Goal: Task Accomplishment & Management: Manage account settings

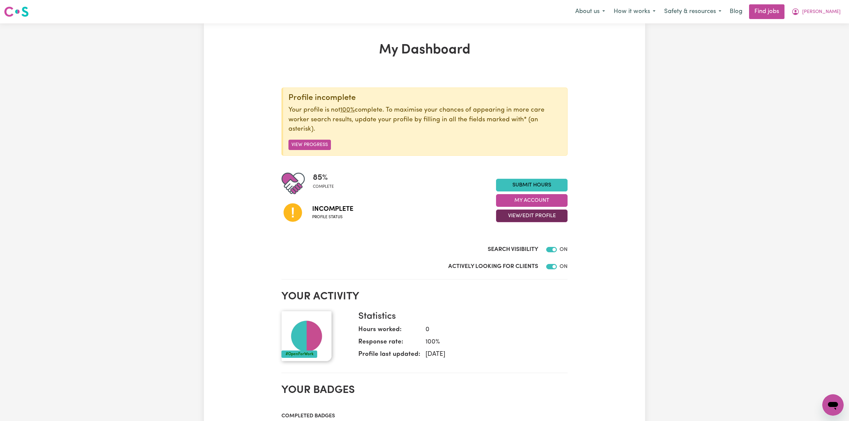
click at [514, 217] on button "View/Edit Profile" at bounding box center [532, 216] width 72 height 13
click at [509, 243] on link "Edit Profile" at bounding box center [527, 246] width 62 height 13
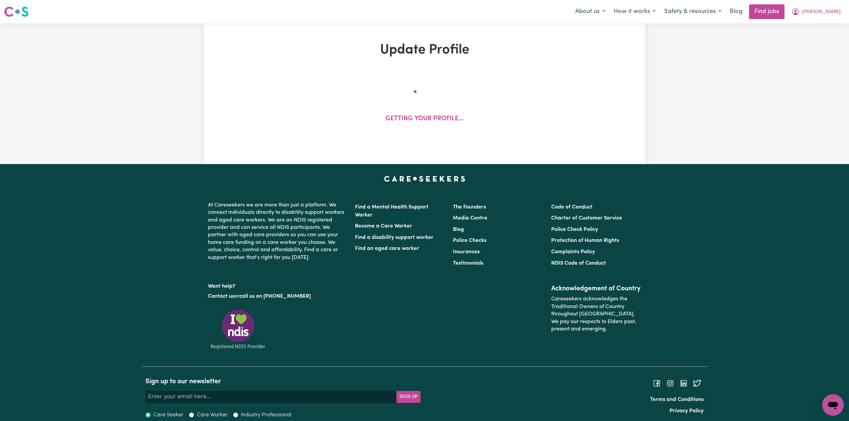
select select "[DEMOGRAPHIC_DATA]"
select select "Student Visa"
select select "Studying a healthcare related degree or qualification"
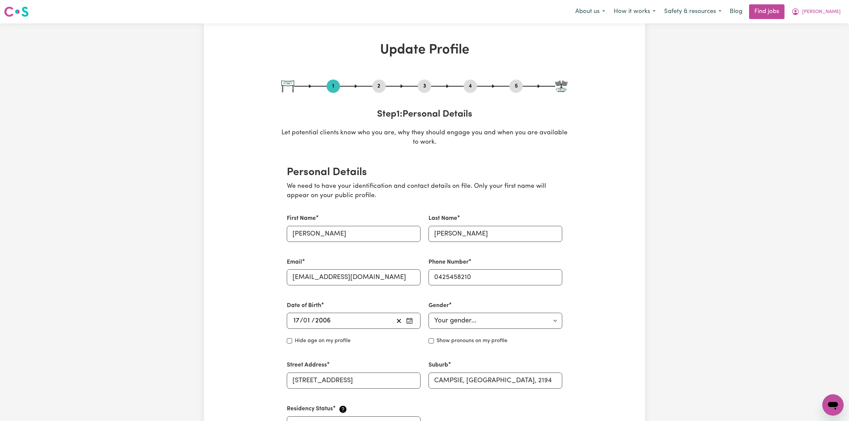
drag, startPoint x: 377, startPoint y: 83, endPoint x: 362, endPoint y: 124, distance: 43.1
click at [377, 85] on button "2" at bounding box center [378, 86] width 13 height 9
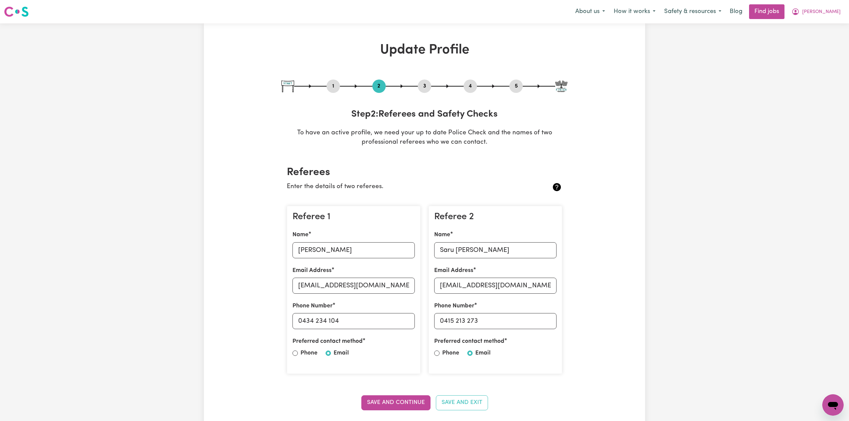
scroll to position [89, 0]
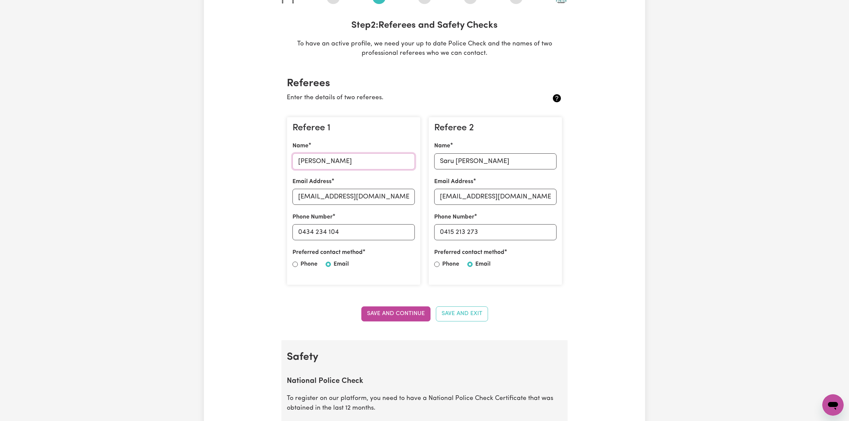
click at [319, 162] on input "[PERSON_NAME]" at bounding box center [353, 161] width 122 height 16
click at [313, 203] on input "[EMAIL_ADDRESS][DOMAIN_NAME]" at bounding box center [353, 197] width 122 height 16
drag, startPoint x: 302, startPoint y: 232, endPoint x: 386, endPoint y: 232, distance: 83.9
click at [386, 232] on input "0434 234 104" at bounding box center [353, 232] width 122 height 16
click at [457, 159] on input "Saru [PERSON_NAME]" at bounding box center [495, 161] width 122 height 16
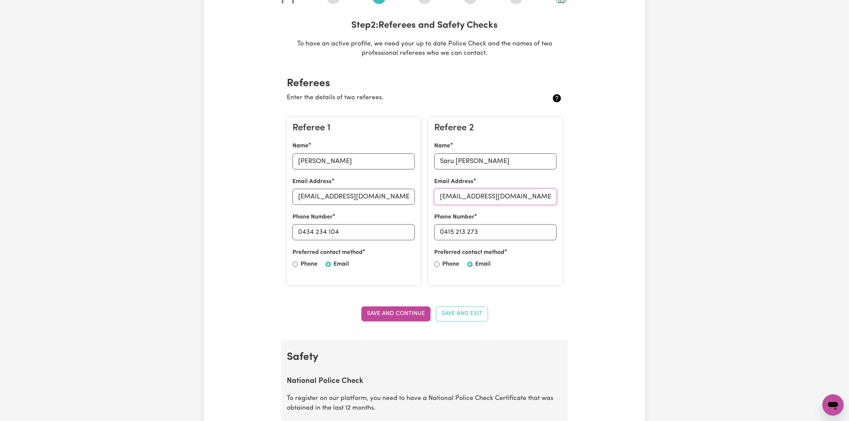
click at [466, 200] on input "[EMAIL_ADDRESS][DOMAIN_NAME]" at bounding box center [495, 197] width 122 height 16
drag, startPoint x: 445, startPoint y: 233, endPoint x: 536, endPoint y: 233, distance: 91.2
click at [536, 233] on input "0415 213 273" at bounding box center [495, 232] width 122 height 16
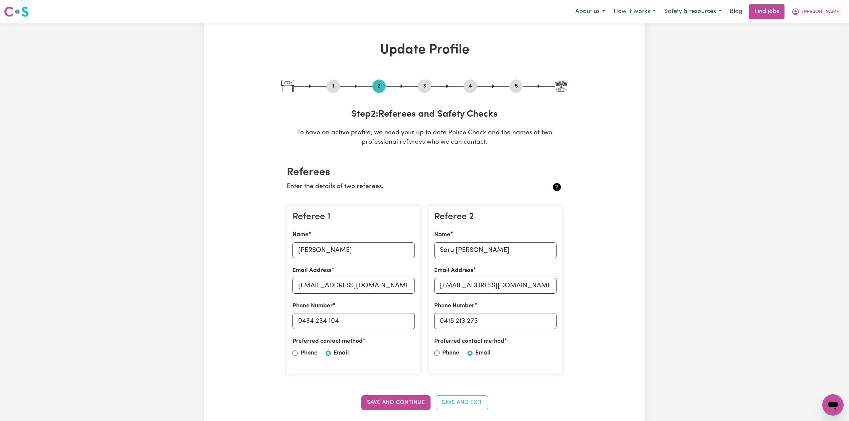
click at [511, 88] on button "5" at bounding box center [515, 86] width 13 height 9
select select "I am working in another industry"
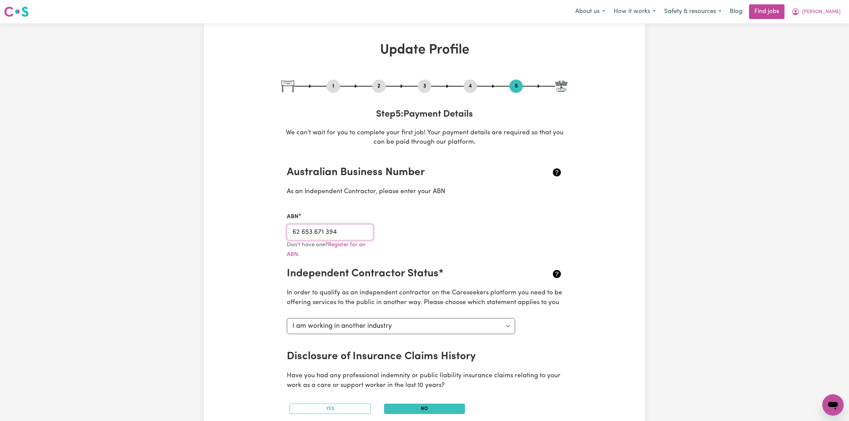
click at [331, 231] on input "62 653 671 394" at bounding box center [330, 232] width 87 height 16
click at [313, 236] on input "62 653 671 394" at bounding box center [330, 232] width 87 height 16
click at [825, 12] on span "[PERSON_NAME]" at bounding box center [821, 11] width 38 height 7
click at [822, 37] on link "My Dashboard" at bounding box center [818, 38] width 53 height 13
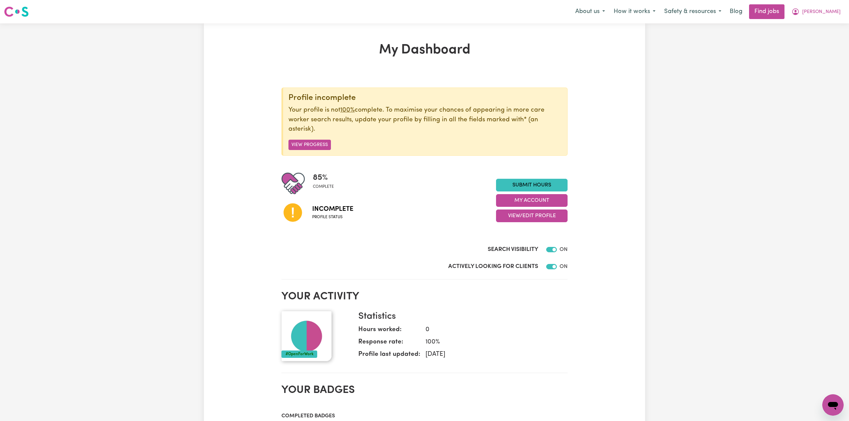
click at [846, 14] on div "Menu About us How it works Safety & resources Blog Find jobs [PERSON_NAME]" at bounding box center [424, 11] width 849 height 15
click at [825, 13] on span "[PERSON_NAME]" at bounding box center [821, 11] width 38 height 7
click at [821, 53] on link "Logout" at bounding box center [818, 51] width 53 height 13
